Goal: Information Seeking & Learning: Learn about a topic

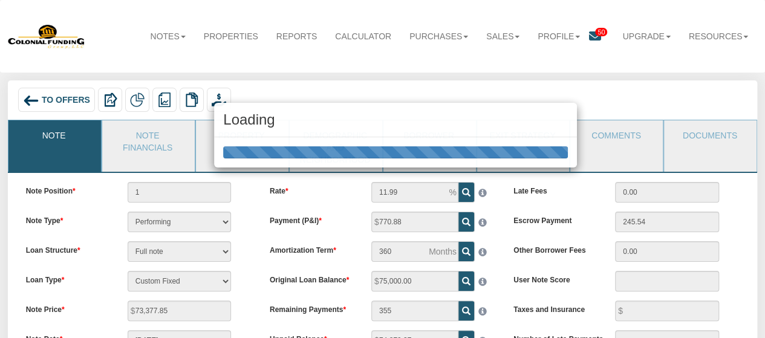
click at [66, 102] on div "Loading" at bounding box center [382, 169] width 765 height 338
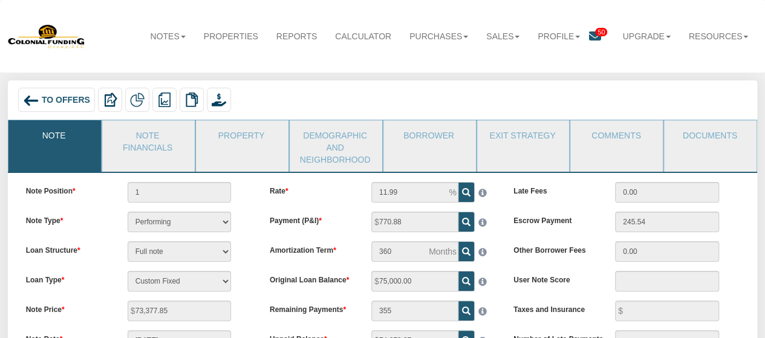
click at [47, 93] on div "To Offers" at bounding box center [56, 100] width 77 height 24
